Goal: Task Accomplishment & Management: Manage account settings

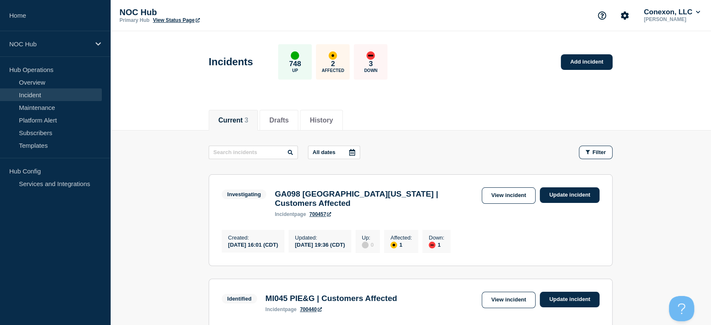
click at [41, 93] on link "Incident" at bounding box center [51, 94] width 102 height 13
click at [43, 107] on link "Maintenance" at bounding box center [51, 107] width 102 height 13
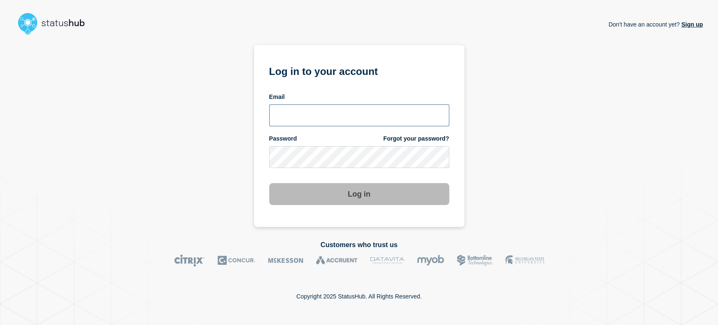
click at [347, 106] on input "email input" at bounding box center [359, 115] width 180 height 22
type input "sean.webb@conexon.us"
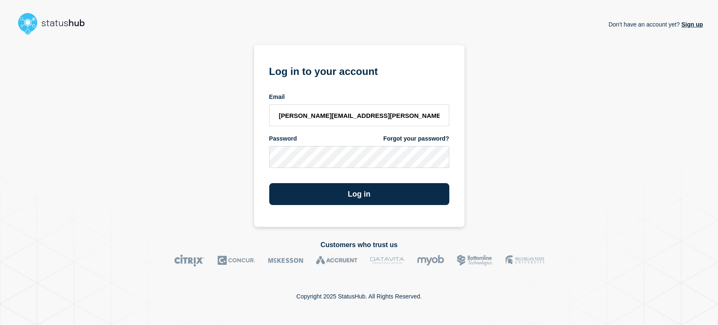
click at [269, 183] on button "Log in" at bounding box center [359, 194] width 180 height 22
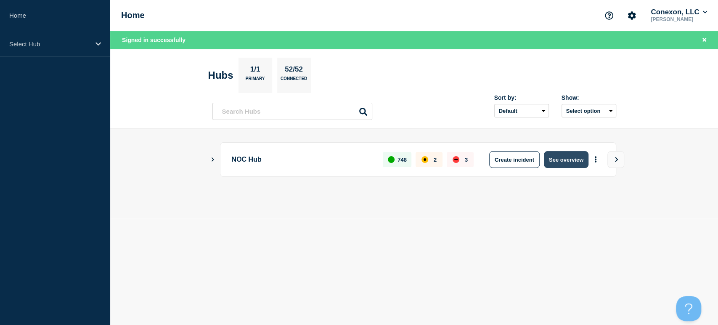
click at [561, 157] on button "See overview" at bounding box center [566, 159] width 45 height 17
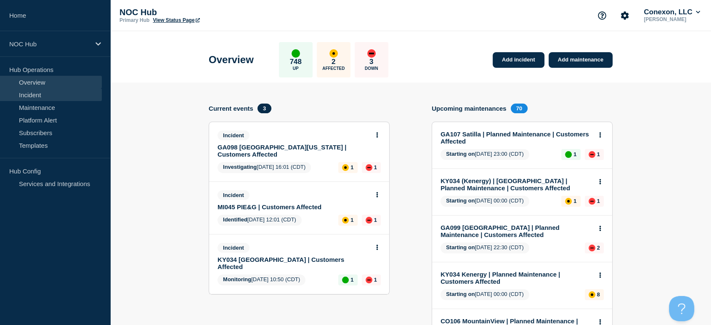
click at [30, 97] on link "Incident" at bounding box center [51, 94] width 102 height 13
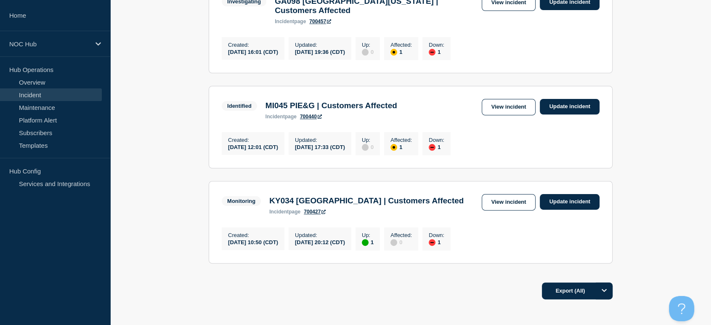
scroll to position [148, 0]
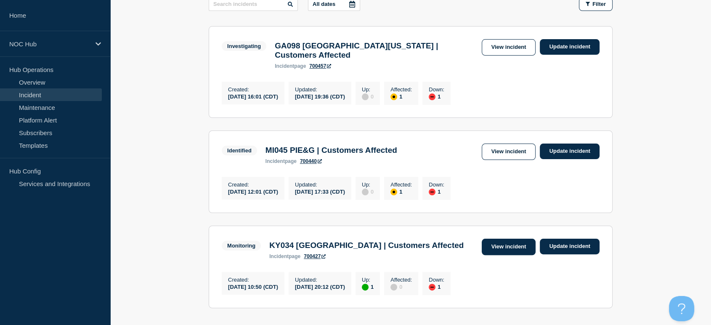
click at [491, 249] on link "View incident" at bounding box center [509, 246] width 54 height 16
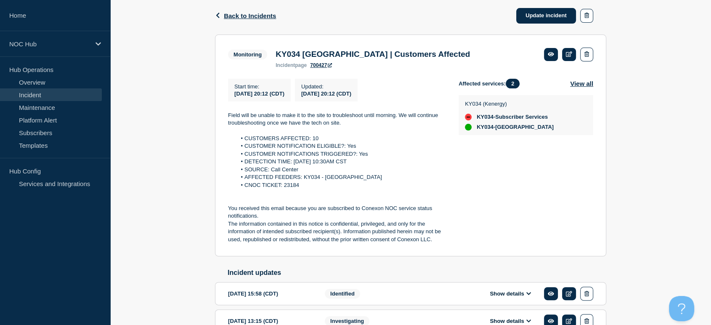
scroll to position [140, 0]
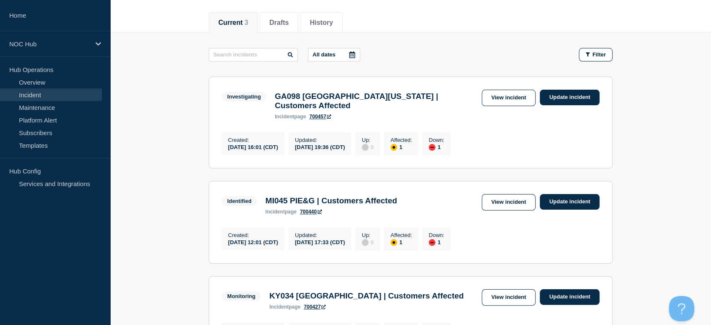
scroll to position [187, 0]
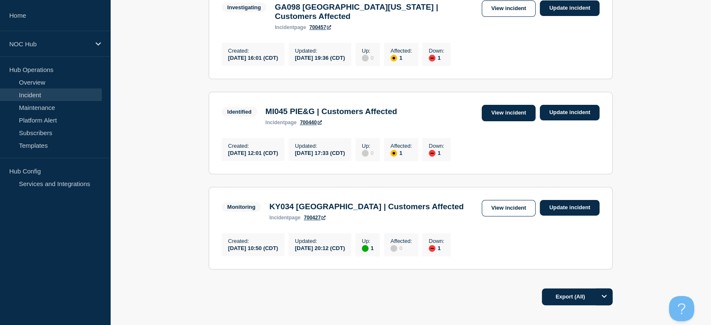
click at [509, 105] on link "View incident" at bounding box center [509, 113] width 54 height 16
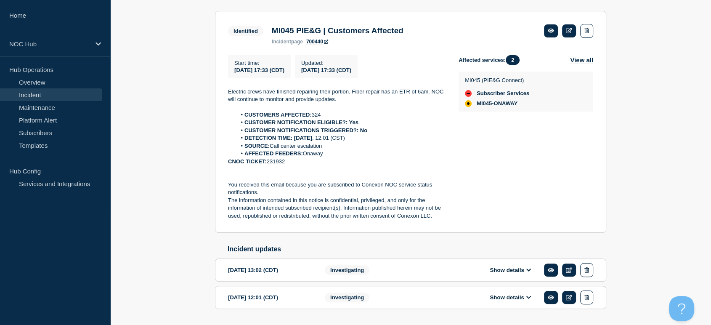
scroll to position [185, 0]
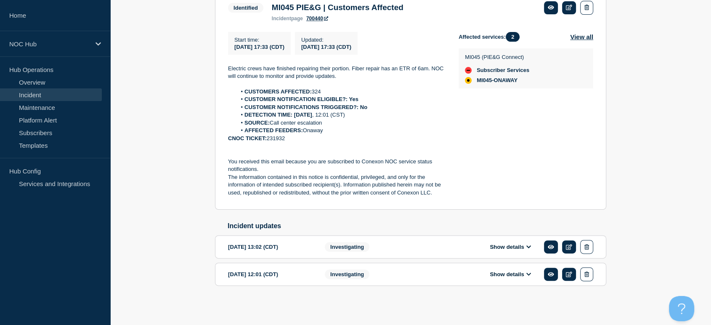
click at [513, 245] on button "Show details" at bounding box center [510, 246] width 46 height 7
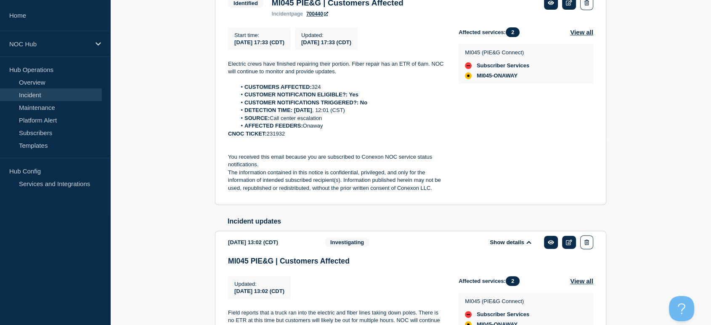
click at [513, 245] on button "Show details" at bounding box center [510, 241] width 46 height 7
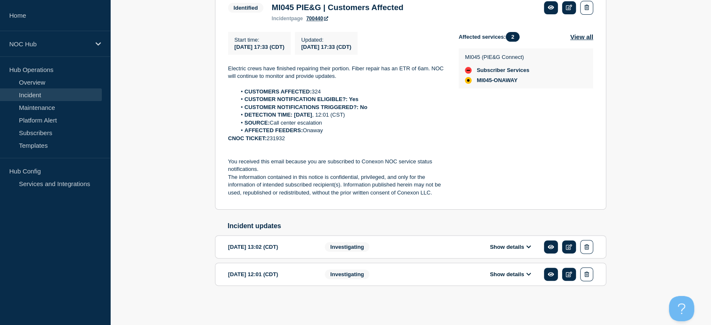
click at [513, 272] on button "Show details" at bounding box center [510, 273] width 46 height 7
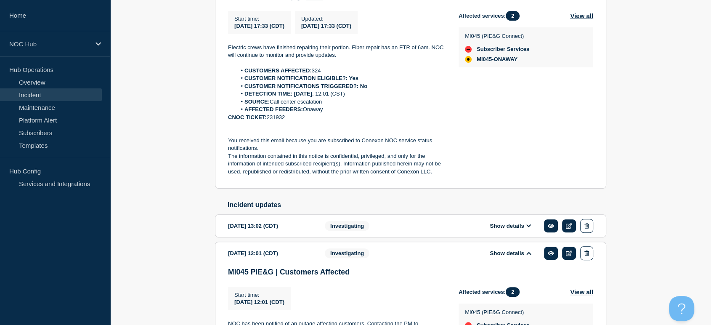
scroll to position [150, 0]
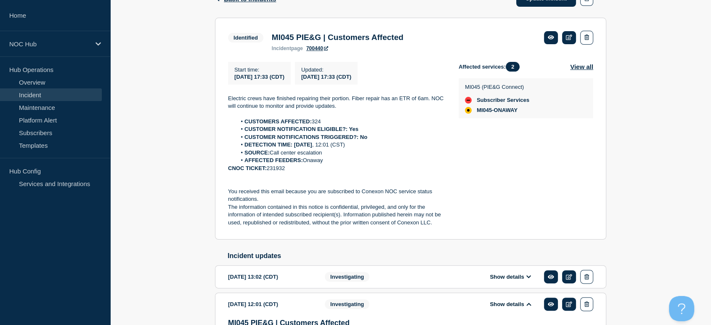
drag, startPoint x: 227, startPoint y: 96, endPoint x: 333, endPoint y: 172, distance: 130.7
click at [333, 172] on section "Identified MI045 PIE&G | Customers Affected incident page 700440 Start time : 2…" at bounding box center [410, 129] width 391 height 222
copy div "Electric crews have finished repairing their portion. Fiber repair has an ETR o…"
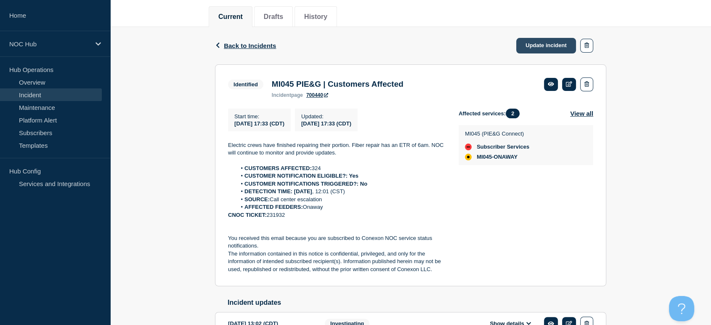
click at [541, 46] on link "Update incident" at bounding box center [546, 46] width 60 height 16
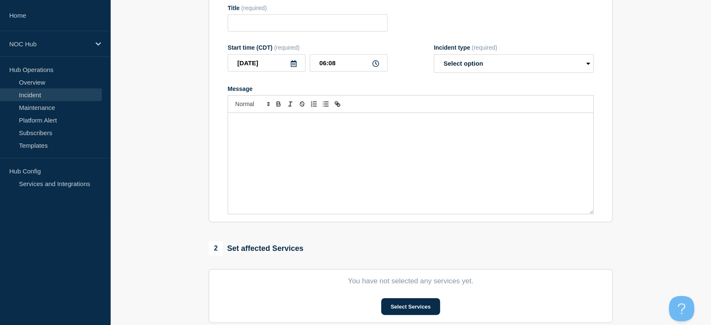
type input "MI045 PIE&G | Customers Affected"
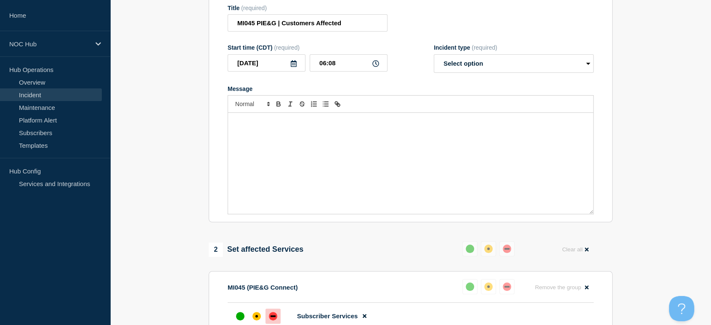
click at [370, 144] on div "Message" at bounding box center [410, 163] width 365 height 101
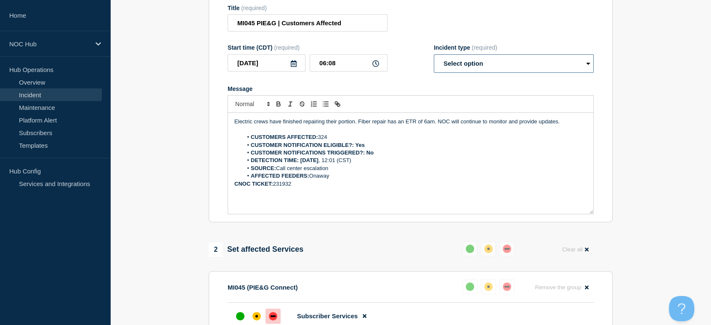
click at [492, 73] on select "Select option Investigating Identified Monitoring Resolved" at bounding box center [514, 63] width 160 height 19
select select "monitoring"
click at [434, 71] on select "Select option Investigating Identified Monitoring Resolved" at bounding box center [514, 63] width 160 height 19
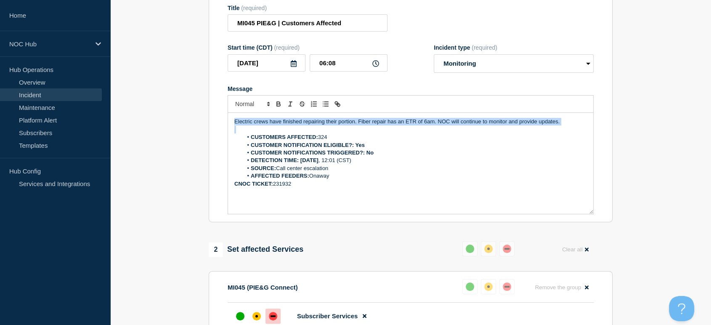
drag, startPoint x: 562, startPoint y: 142, endPoint x: 234, endPoint y: 138, distance: 328.5
click at [234, 138] on div "Electric crews have finished repairing their portion. Fiber repair has an ETR o…" at bounding box center [410, 163] width 365 height 101
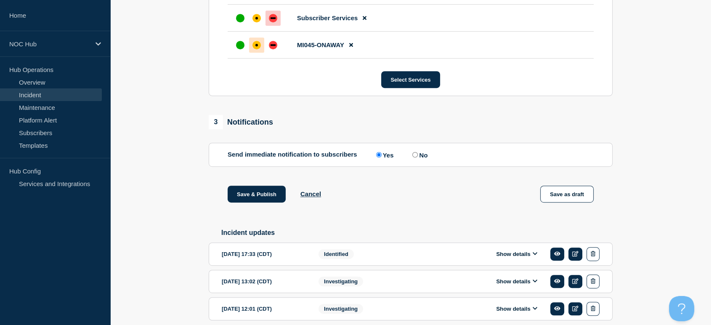
scroll to position [453, 0]
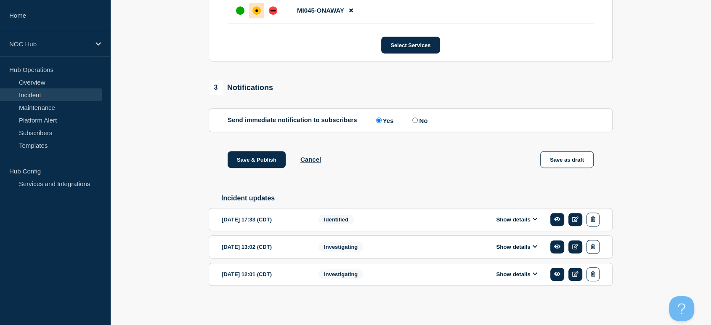
click at [414, 119] on input "No" at bounding box center [414, 119] width 5 height 5
radio input "true"
radio input "false"
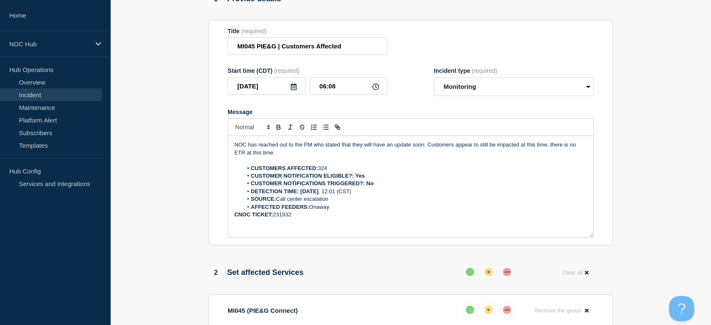
scroll to position [233, 0]
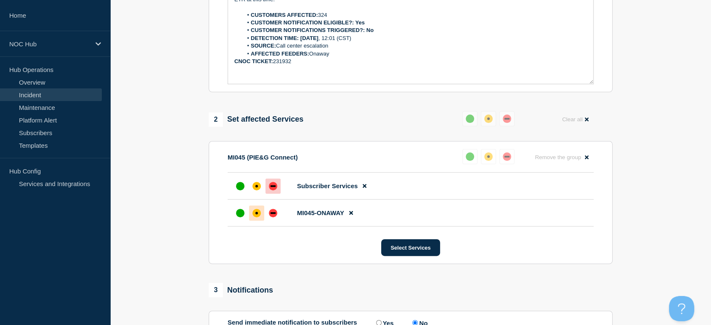
click at [235, 64] on strong "CNOC TICKET:" at bounding box center [253, 61] width 39 height 6
click at [236, 64] on strong "CNOC TICKET:" at bounding box center [253, 61] width 39 height 6
click at [234, 64] on strong "CNOC TICKET:" at bounding box center [253, 61] width 39 height 6
click at [235, 64] on strong "CNOC TICKET:" at bounding box center [253, 61] width 39 height 6
click at [315, 65] on p "CNOC TICKET: 231932" at bounding box center [410, 62] width 352 height 8
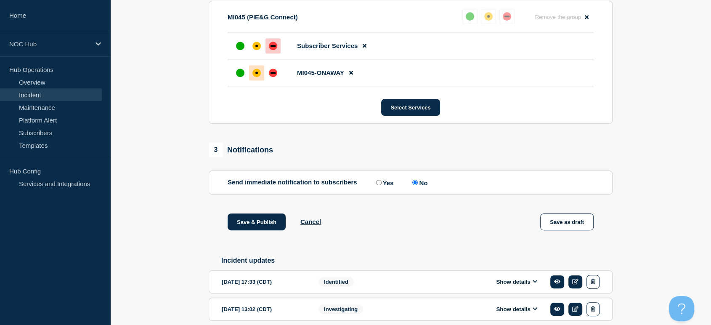
scroll to position [453, 0]
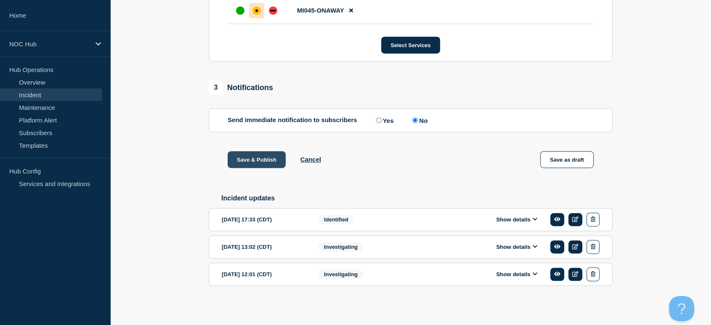
click at [257, 158] on button "Save & Publish" at bounding box center [257, 159] width 58 height 17
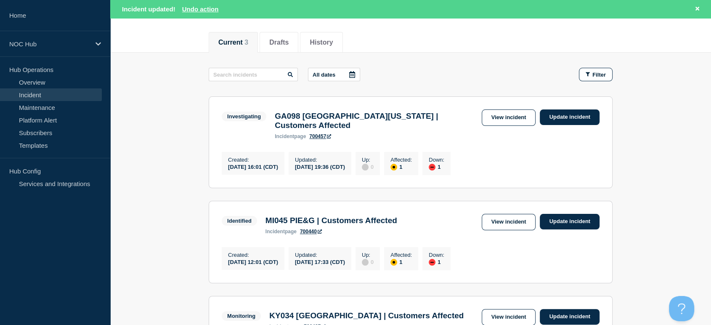
scroll to position [93, 0]
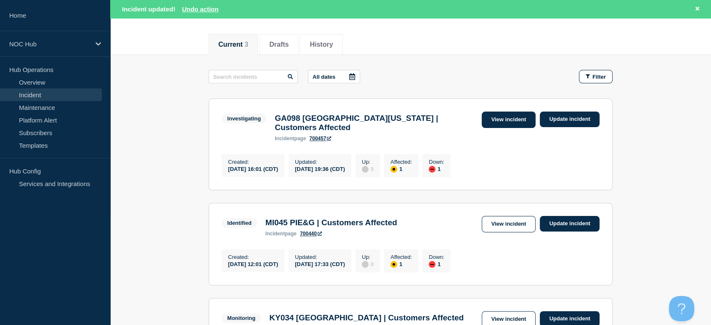
click at [495, 119] on link "View incident" at bounding box center [509, 119] width 54 height 16
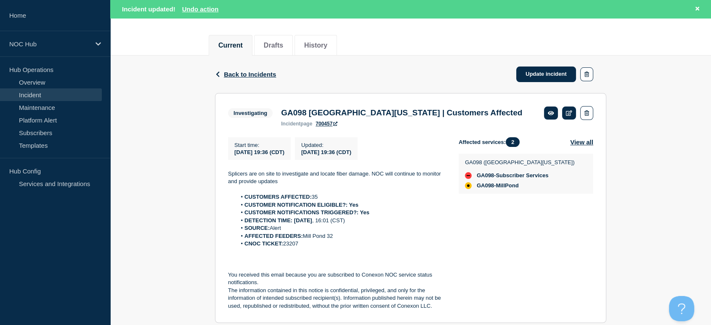
scroll to position [93, 0]
drag, startPoint x: 225, startPoint y: 169, endPoint x: 333, endPoint y: 243, distance: 131.0
click at [333, 243] on section "Investigating GA098 Central Georgia | Customers Affected incident page 700457 S…" at bounding box center [410, 207] width 391 height 230
copy div "Splicers are on site to investigate and locate fiber damage. NOC will continue …"
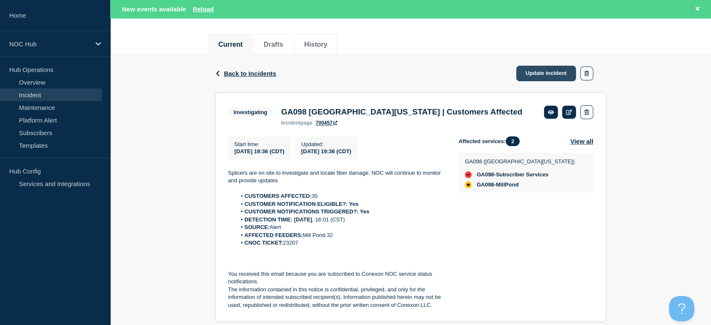
click at [535, 73] on link "Update incident" at bounding box center [546, 74] width 60 height 16
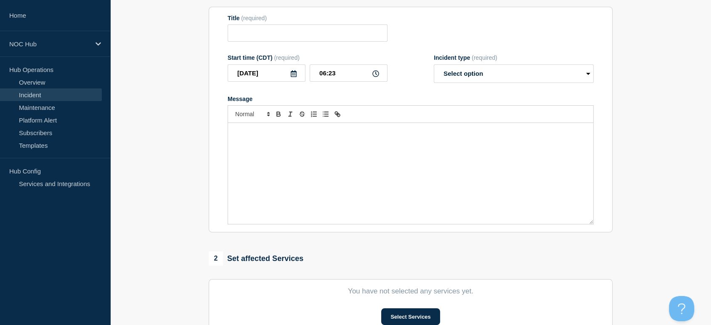
type input "GA098 [GEOGRAPHIC_DATA][US_STATE] | Customers Affected"
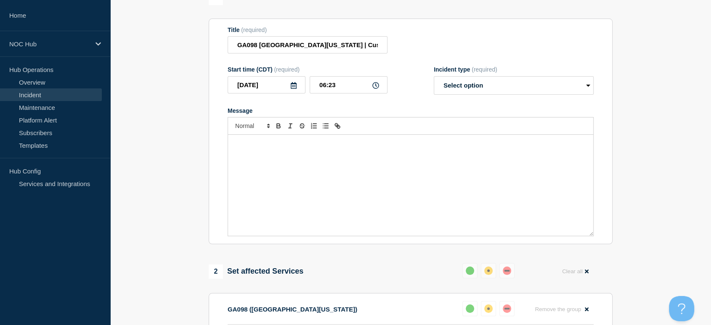
click at [299, 146] on p "Message" at bounding box center [410, 144] width 352 height 8
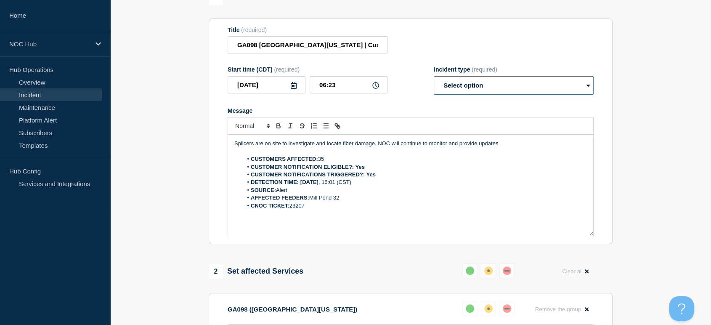
click at [470, 95] on select "Select option Investigating Identified Monitoring Resolved" at bounding box center [514, 85] width 160 height 19
click at [434, 81] on select "Select option Investigating Identified Monitoring Resolved" at bounding box center [514, 85] width 160 height 19
drag, startPoint x: 504, startPoint y: 146, endPoint x: 340, endPoint y: 140, distance: 164.5
click at [340, 140] on div "Splicers are on site to investigate and locate fiber damage. NOC will continue …" at bounding box center [410, 185] width 365 height 101
click at [458, 93] on select "Select option Investigating Identified Monitoring Resolved" at bounding box center [514, 85] width 160 height 19
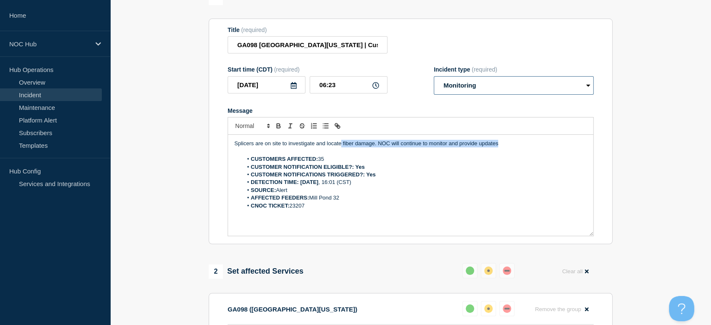
select select "investigating"
click at [434, 81] on select "Select option Investigating Identified Monitoring Resolved" at bounding box center [514, 85] width 160 height 19
click at [508, 152] on p "Message" at bounding box center [410, 152] width 352 height 8
drag, startPoint x: 508, startPoint y: 151, endPoint x: 235, endPoint y: 151, distance: 273.8
click at [235, 147] on p "Splicers are on site to investigate and locate fiber damage. NOC will continue …" at bounding box center [410, 144] width 352 height 8
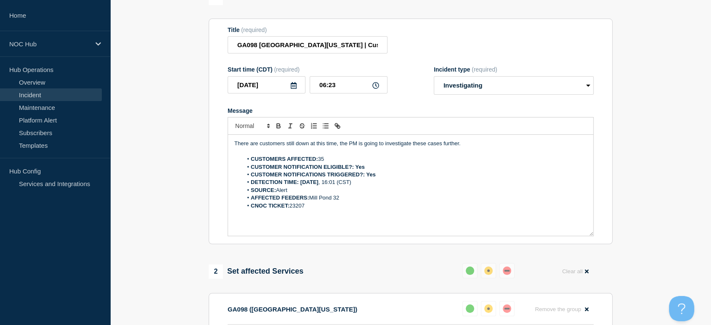
click at [329, 162] on li "CUSTOMERS AFFECTED: 35" at bounding box center [415, 159] width 344 height 8
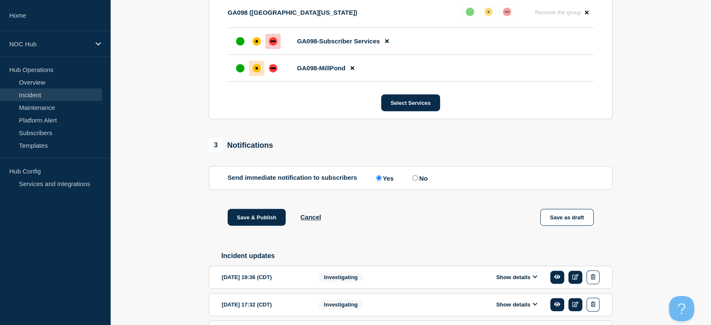
scroll to position [373, 0]
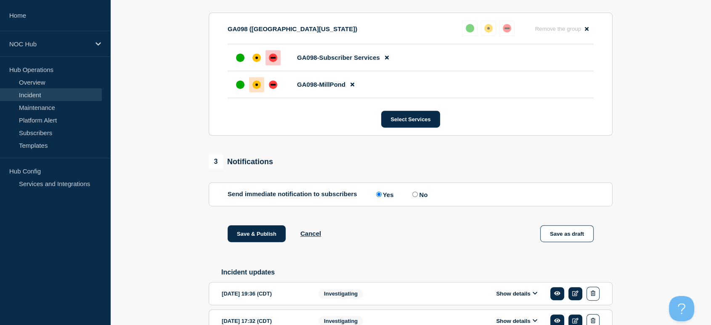
click at [415, 196] on input "No" at bounding box center [414, 193] width 5 height 5
radio input "true"
radio input "false"
click at [250, 233] on button "Save & Publish" at bounding box center [257, 233] width 58 height 17
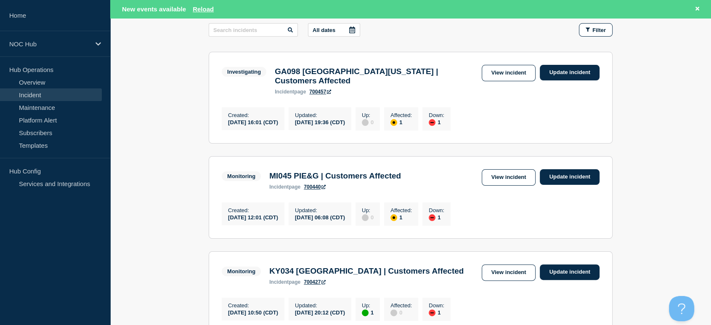
scroll to position [233, 0]
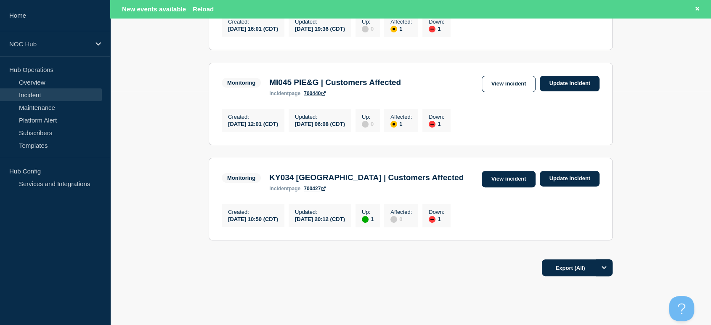
click at [500, 173] on link "View incident" at bounding box center [509, 179] width 54 height 16
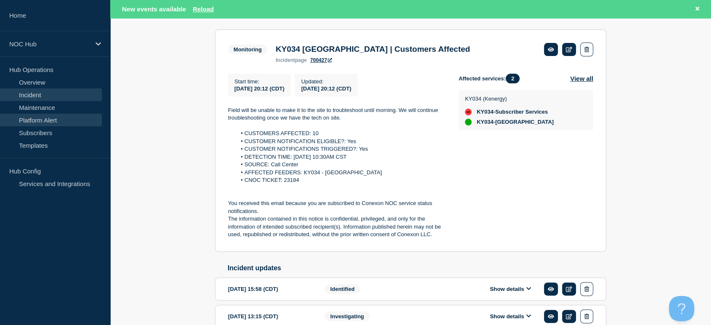
scroll to position [140, 0]
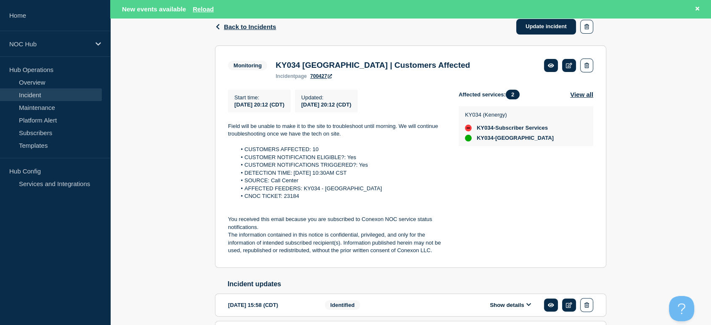
click at [40, 94] on link "Incident" at bounding box center [51, 94] width 102 height 13
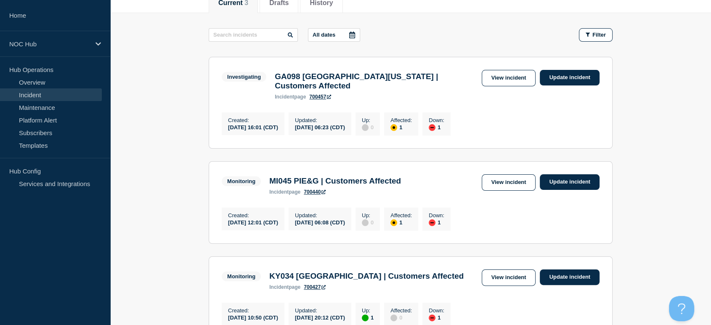
scroll to position [140, 0]
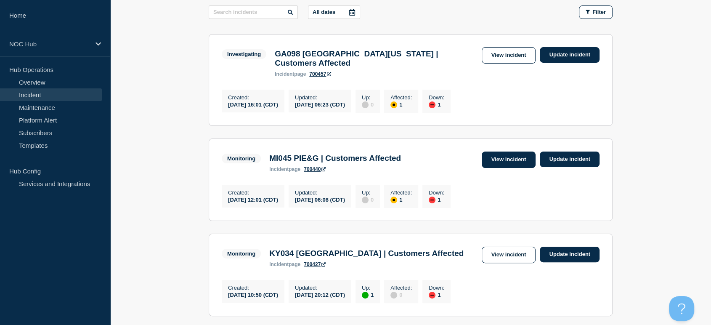
click at [498, 151] on link "View incident" at bounding box center [509, 159] width 54 height 16
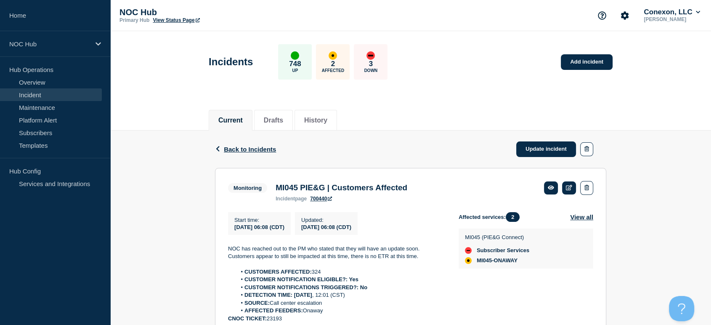
scroll to position [140, 0]
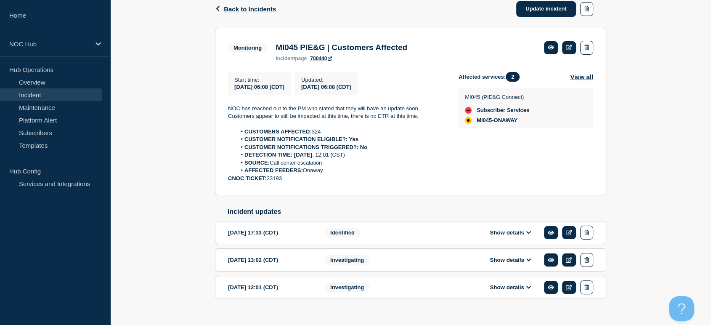
drag, startPoint x: 225, startPoint y: 108, endPoint x: 308, endPoint y: 179, distance: 109.5
click at [308, 179] on section "Monitoring MI045 PIE&G | Customers Affected incident page 700440 Start time : 2…" at bounding box center [410, 112] width 391 height 168
copy div "NOC has reached out to the PM who stated that they will have an update soon. Cu…"
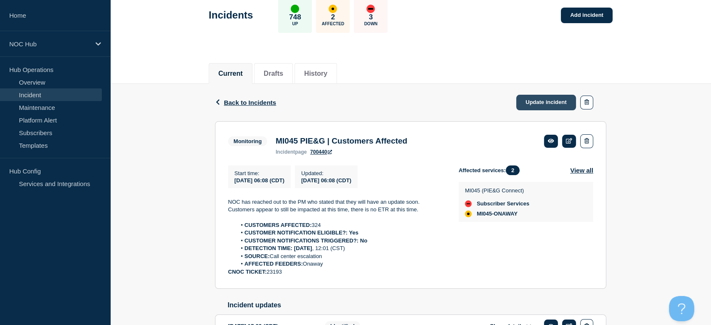
click at [536, 101] on link "Update incident" at bounding box center [546, 103] width 60 height 16
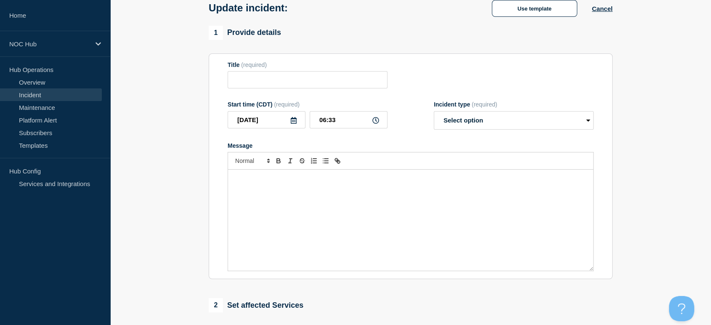
type input "MI045 PIE&G | Customers Affected"
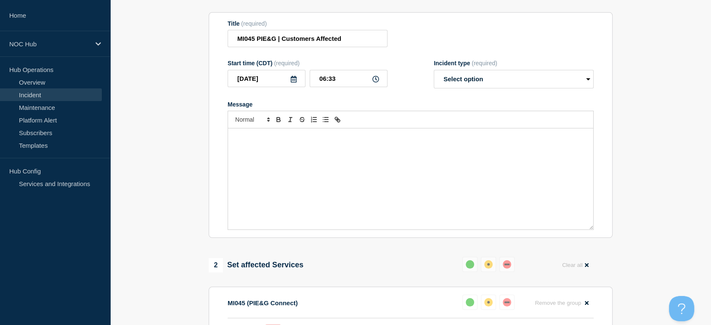
scroll to position [140, 0]
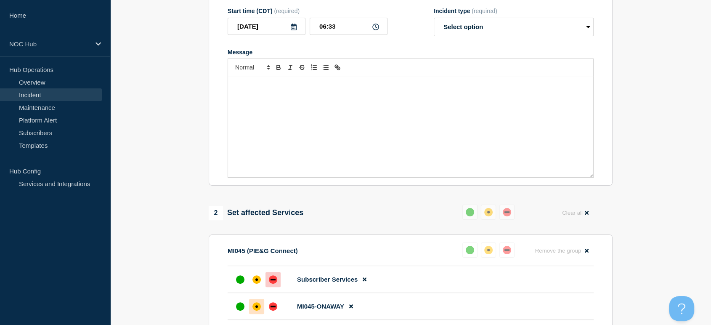
click at [321, 115] on div "Message" at bounding box center [410, 126] width 365 height 101
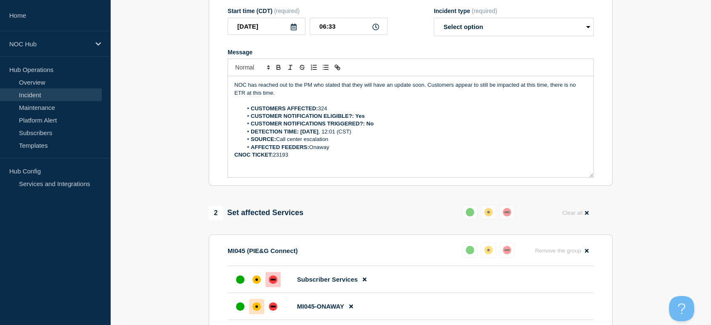
click at [232, 102] on div "NOC has reached out to the PM who stated that they will have an update soon. Cu…" at bounding box center [410, 126] width 365 height 101
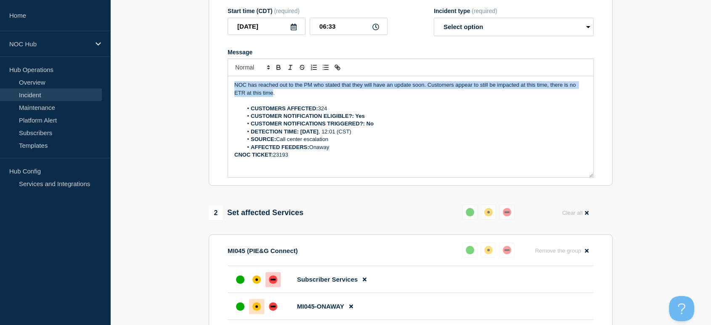
drag, startPoint x: 232, startPoint y: 102, endPoint x: 269, endPoint y: 107, distance: 36.9
click at [269, 107] on div "NOC has reached out to the PM who stated that they will have an update soon. Cu…" at bounding box center [410, 126] width 365 height 101
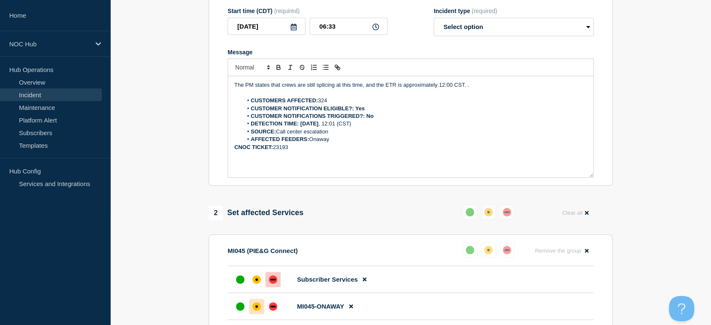
click at [235, 150] on strong "CNOC TICKET:" at bounding box center [253, 147] width 39 height 6
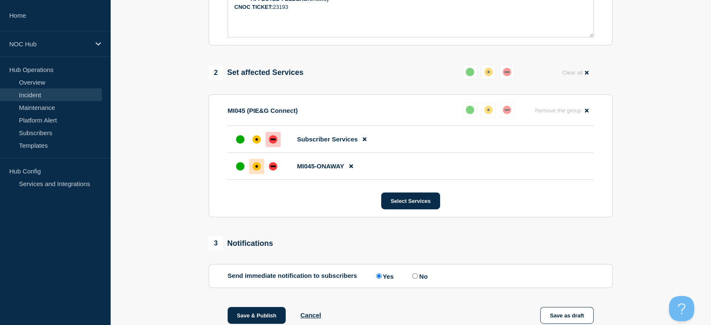
scroll to position [467, 0]
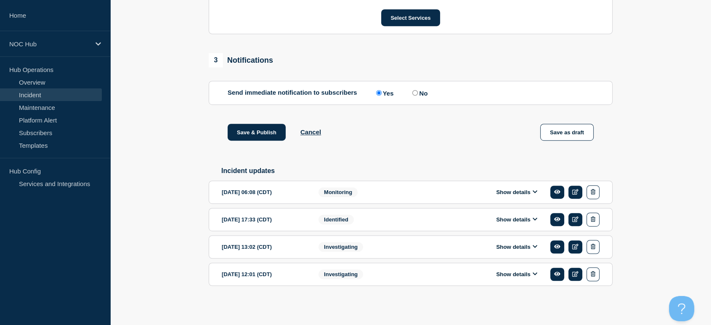
click at [418, 95] on input "No" at bounding box center [414, 92] width 5 height 5
radio input "true"
radio input "false"
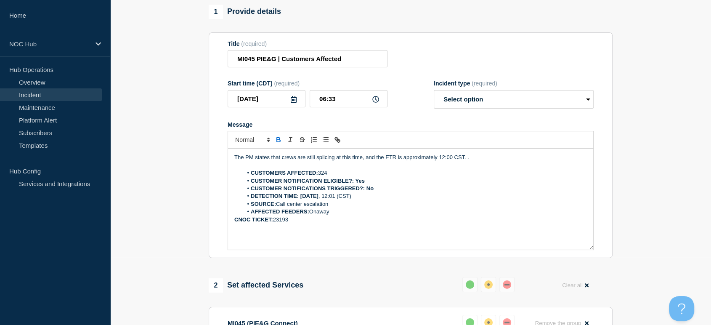
scroll to position [0, 0]
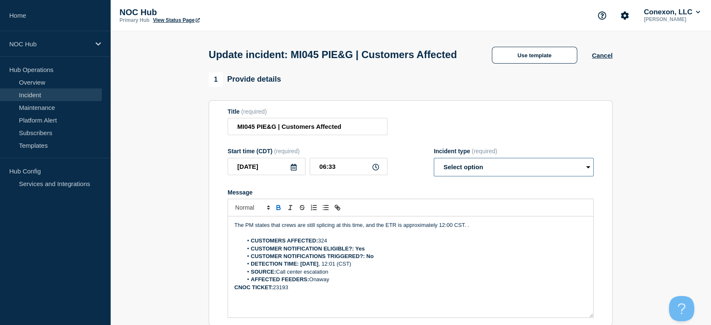
click at [448, 176] on select "Select option Investigating Identified Monitoring Resolved" at bounding box center [514, 167] width 160 height 19
select select "monitoring"
click at [434, 174] on select "Select option Investigating Identified Monitoring Resolved" at bounding box center [514, 167] width 160 height 19
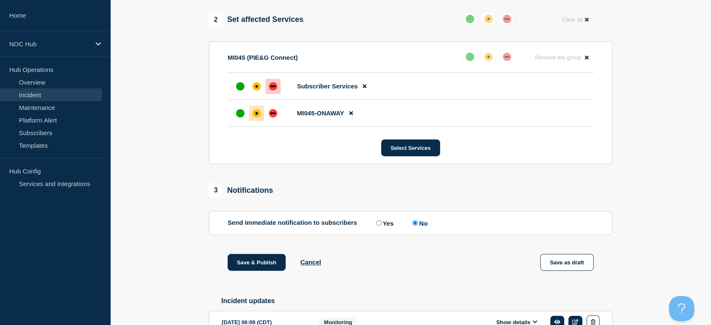
scroll to position [373, 0]
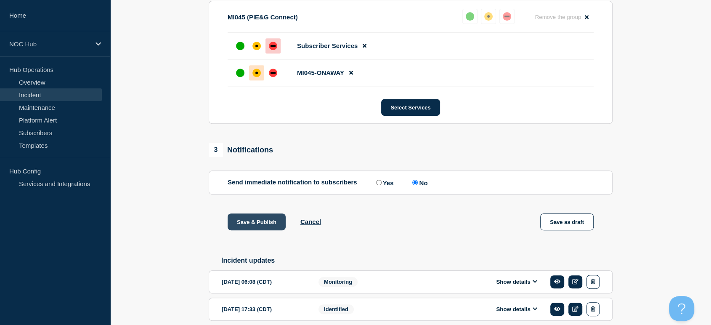
click at [262, 230] on button "Save & Publish" at bounding box center [257, 221] width 58 height 17
